Goal: Task Accomplishment & Management: Complete application form

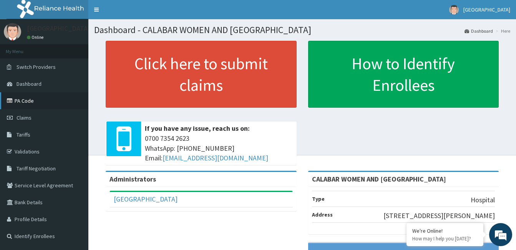
click at [38, 101] on link "PA Code" at bounding box center [44, 100] width 88 height 17
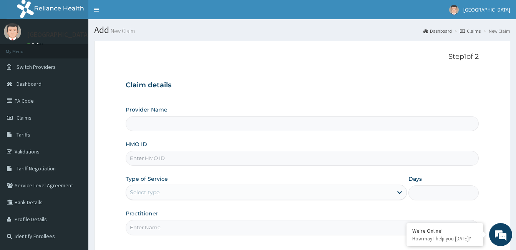
click at [249, 159] on input "HMO ID" at bounding box center [302, 158] width 353 height 15
type input "CALABAR WOMEN AND [GEOGRAPHIC_DATA]"
type input "EML/10081/A"
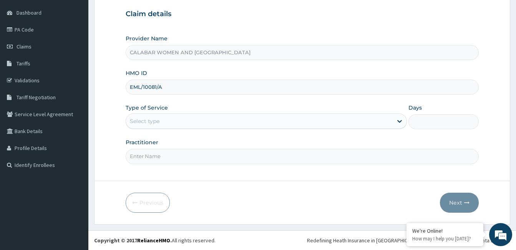
click at [232, 120] on div "Select type" at bounding box center [259, 121] width 267 height 12
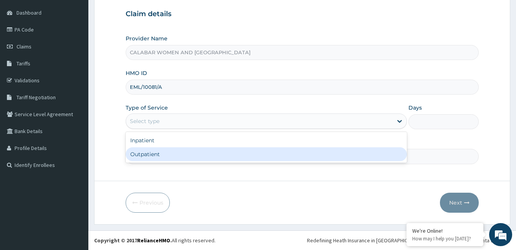
click at [229, 157] on div "Outpatient" at bounding box center [266, 154] width 281 height 14
type input "1"
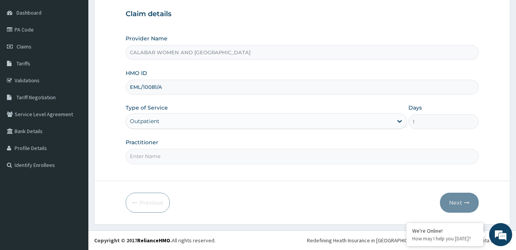
click at [228, 159] on input "Practitioner" at bounding box center [302, 156] width 353 height 15
type input "DR YISAU"
click at [454, 203] on button "Next" at bounding box center [459, 202] width 39 height 20
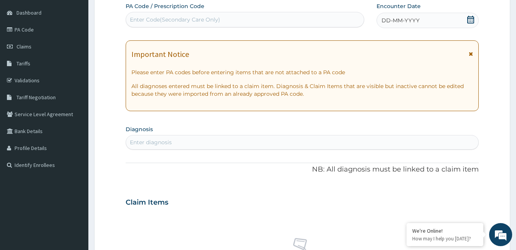
click at [469, 17] on icon at bounding box center [470, 20] width 7 height 8
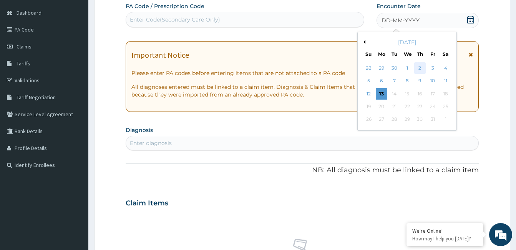
click at [420, 68] on div "2" at bounding box center [420, 68] width 12 height 12
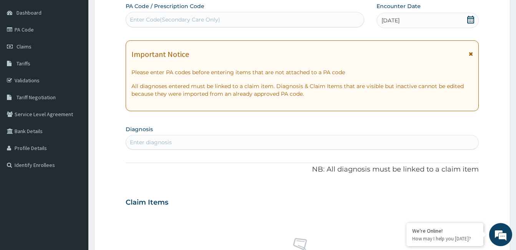
click at [232, 18] on div "Enter Code(Secondary Care Only)" at bounding box center [245, 19] width 238 height 12
paste input "PA/C4B138"
type input "PA/C4B138"
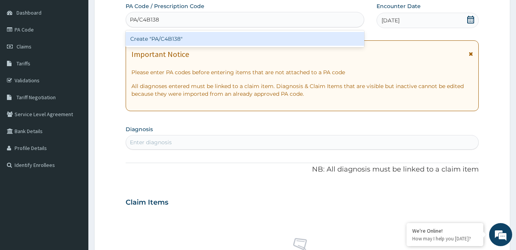
click at [169, 35] on div "Create "PA/C4B138"" at bounding box center [245, 39] width 239 height 14
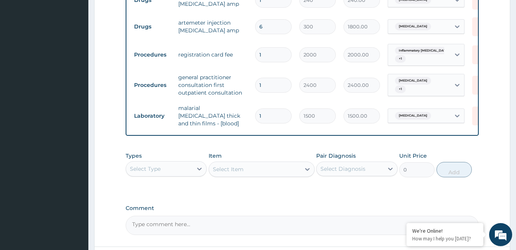
scroll to position [418, 0]
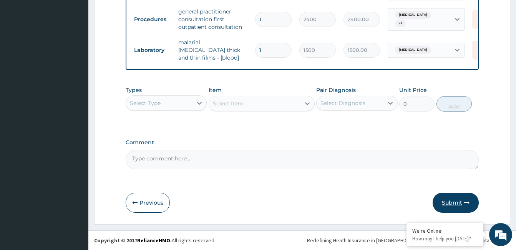
click at [455, 202] on button "Submit" at bounding box center [456, 202] width 46 height 20
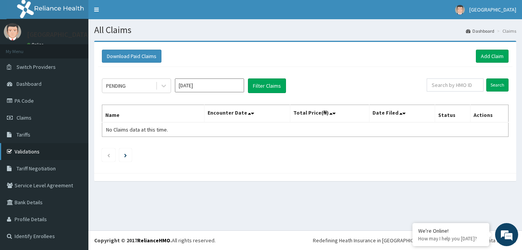
click at [44, 154] on link "Validations" at bounding box center [44, 151] width 88 height 17
